Goal: Entertainment & Leisure: Browse casually

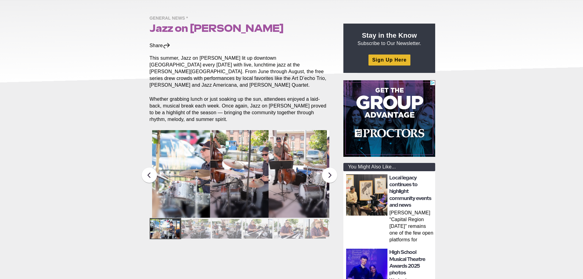
scroll to position [92, 0]
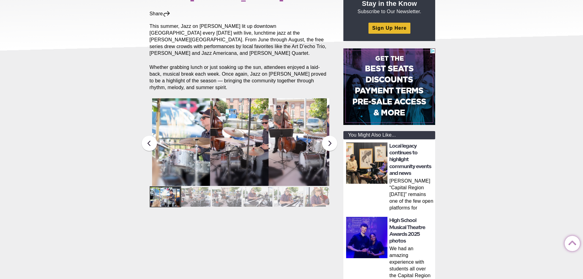
click at [209, 143] on figcaption "The Art D’echo Trio performs during Jazz on [PERSON_NAME] in [PERSON_NAME][GEOG…" at bounding box center [181, 151] width 58 height 68
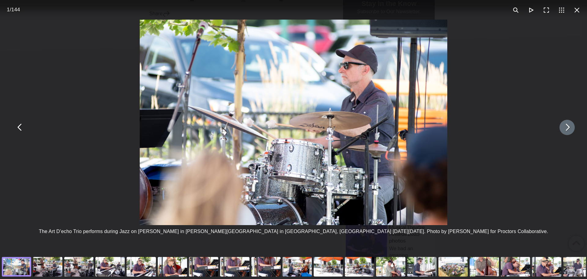
click at [561, 128] on button "You can close this modal content with the ESC key" at bounding box center [567, 127] width 15 height 15
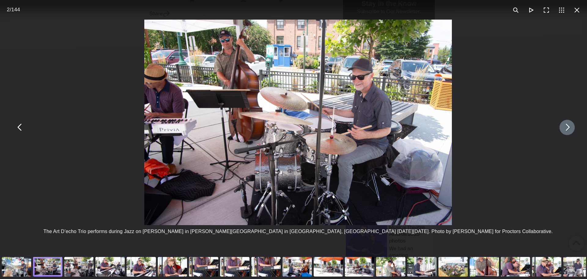
click at [561, 128] on button "You can close this modal content with the ESC key" at bounding box center [567, 127] width 15 height 15
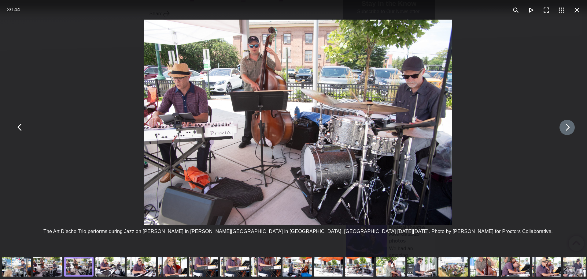
click at [561, 128] on button "You can close this modal content with the ESC key" at bounding box center [567, 127] width 15 height 15
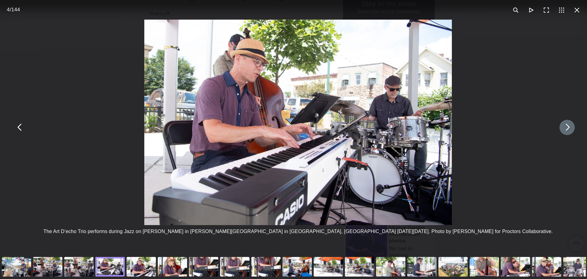
click at [560, 126] on button "You can close this modal content with the ESC key" at bounding box center [567, 127] width 15 height 15
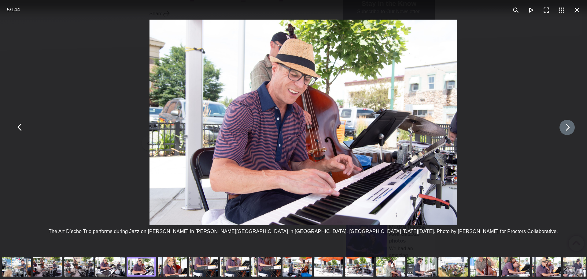
click at [560, 126] on button "You can close this modal content with the ESC key" at bounding box center [567, 127] width 15 height 15
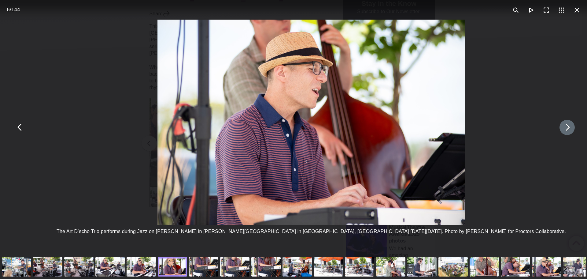
click at [560, 126] on button "You can close this modal content with the ESC key" at bounding box center [567, 127] width 15 height 15
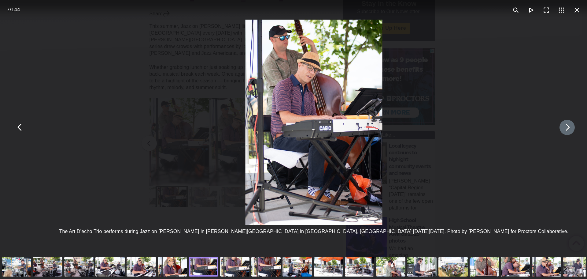
click at [560, 126] on button "You can close this modal content with the ESC key" at bounding box center [567, 127] width 15 height 15
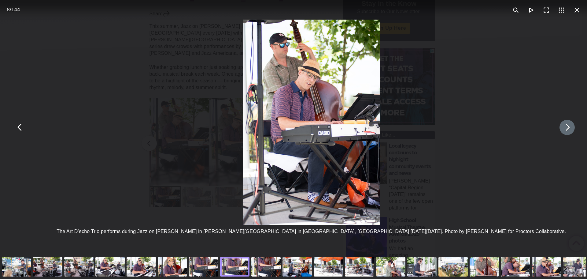
click at [560, 126] on button "You can close this modal content with the ESC key" at bounding box center [567, 127] width 15 height 15
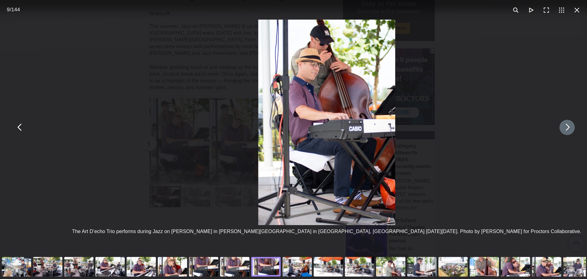
click at [560, 127] on button "You can close this modal content with the ESC key" at bounding box center [567, 127] width 15 height 15
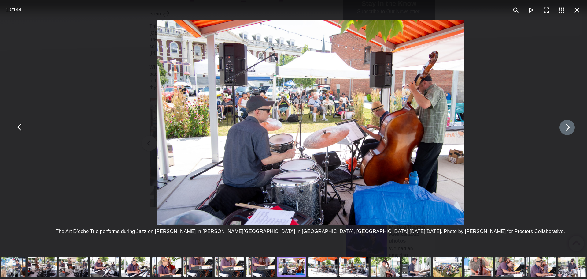
click at [560, 127] on button "You can close this modal content with the ESC key" at bounding box center [567, 127] width 15 height 15
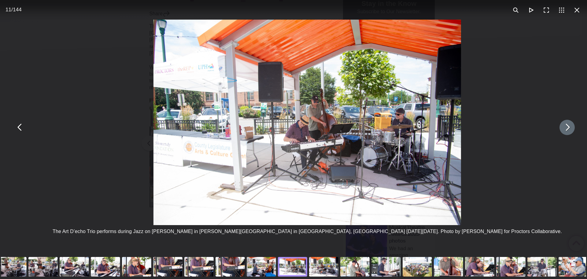
click at [560, 127] on button "You can close this modal content with the ESC key" at bounding box center [567, 127] width 15 height 15
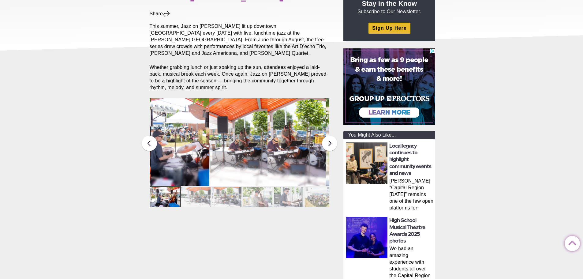
scroll to position [122, 0]
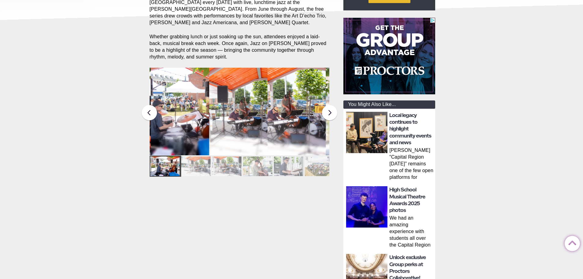
click at [180, 90] on img at bounding box center [179, 111] width 58 height 87
